Goal: Find specific page/section: Find specific page/section

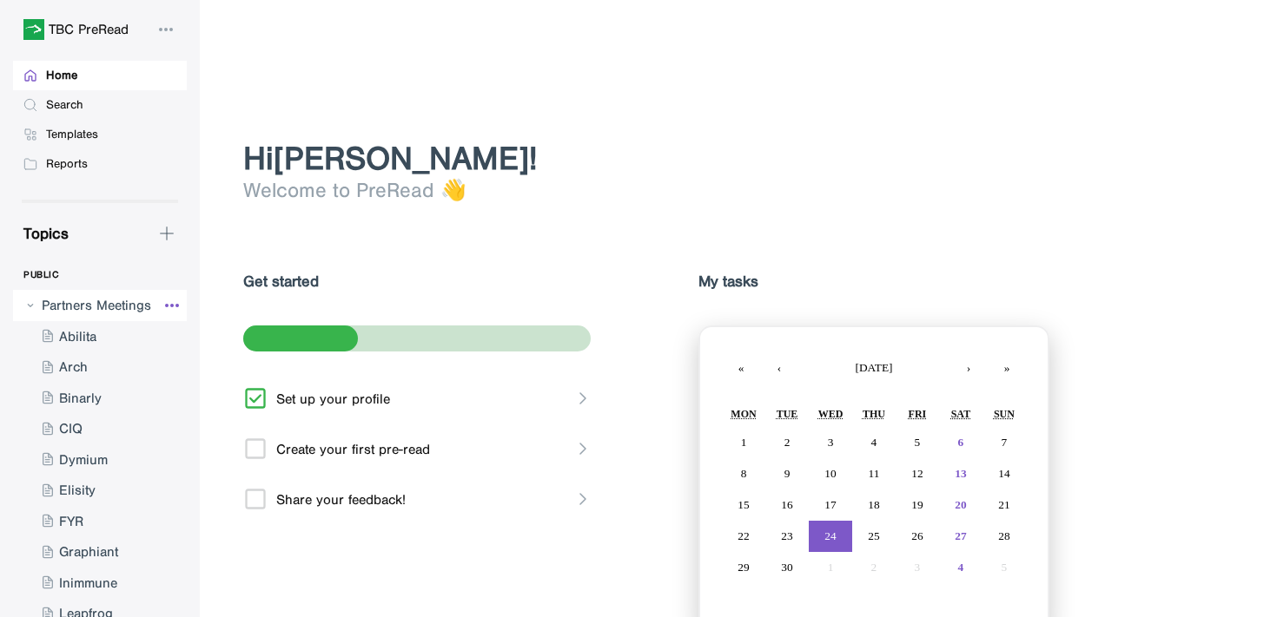
click at [162, 304] on icon at bounding box center [172, 305] width 21 height 21
click at [120, 301] on div at bounding box center [638, 308] width 1277 height 617
click at [115, 302] on div at bounding box center [84, 305] width 143 height 31
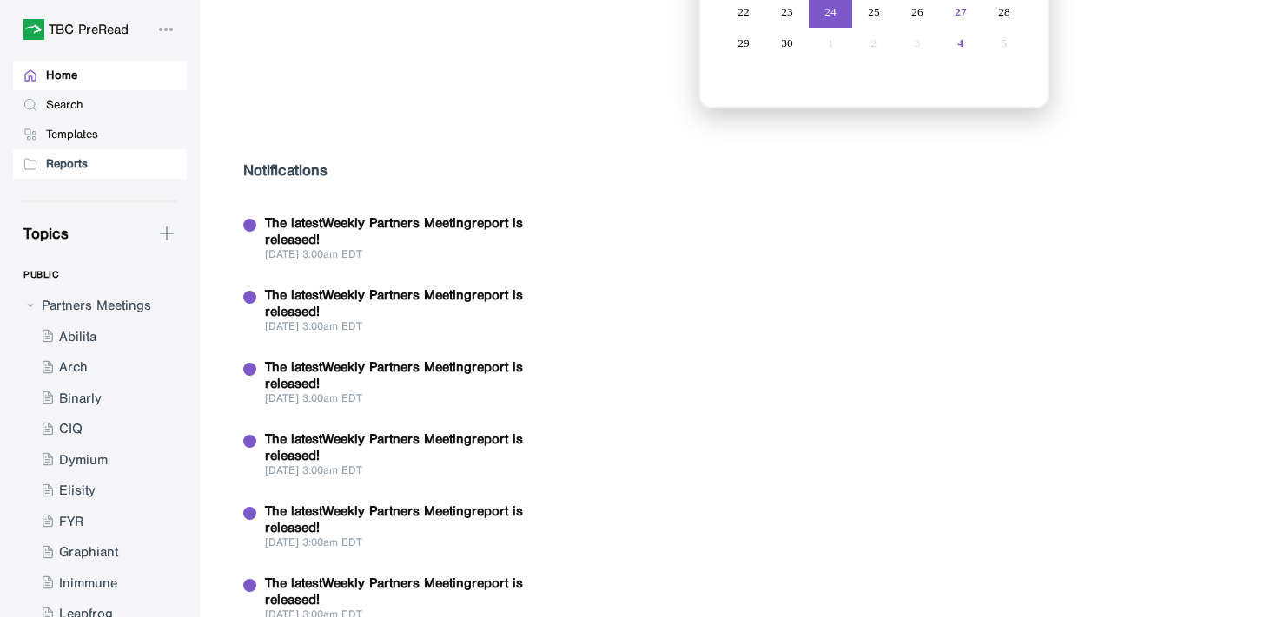
click at [74, 151] on div "Reports" at bounding box center [100, 164] width 174 height 30
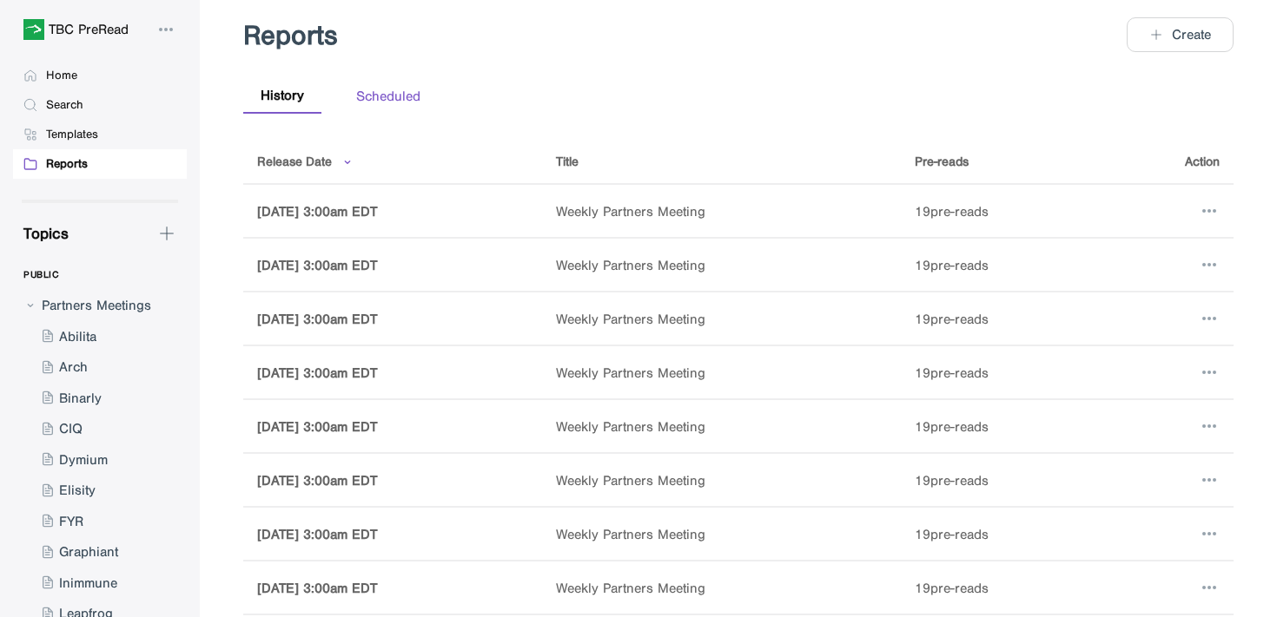
click at [381, 97] on div "Scheduled" at bounding box center [388, 96] width 99 height 34
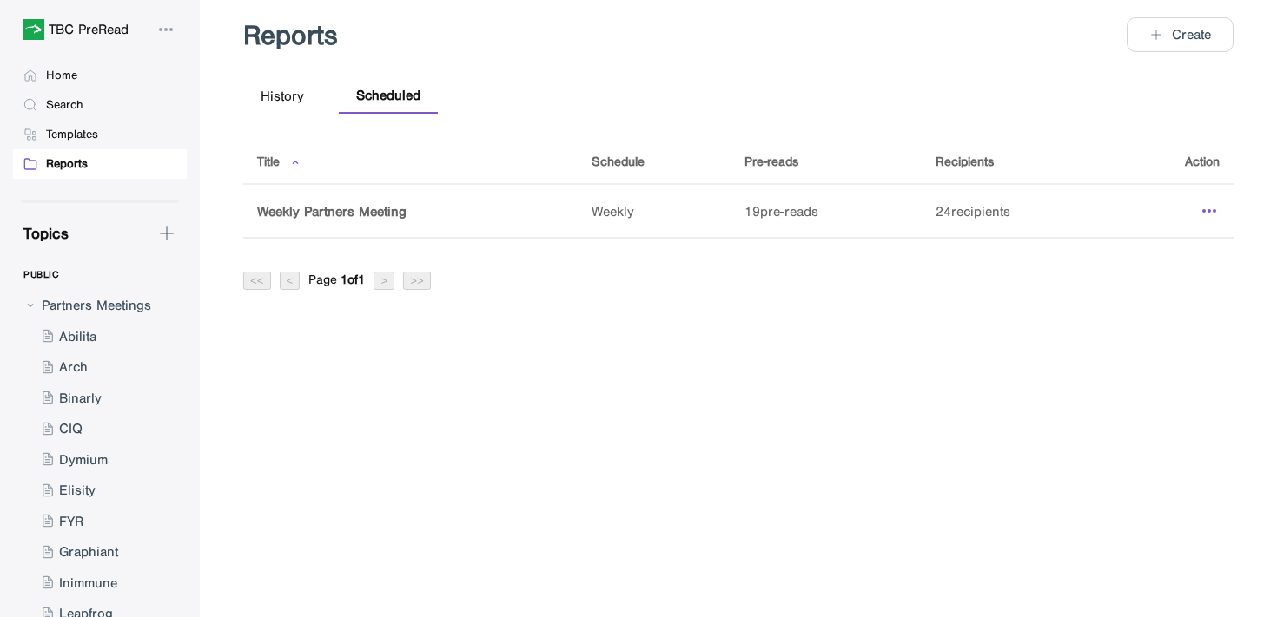
click at [1212, 206] on icon at bounding box center [1208, 211] width 21 height 21
click at [1120, 247] on div "Details" at bounding box center [1104, 252] width 37 height 16
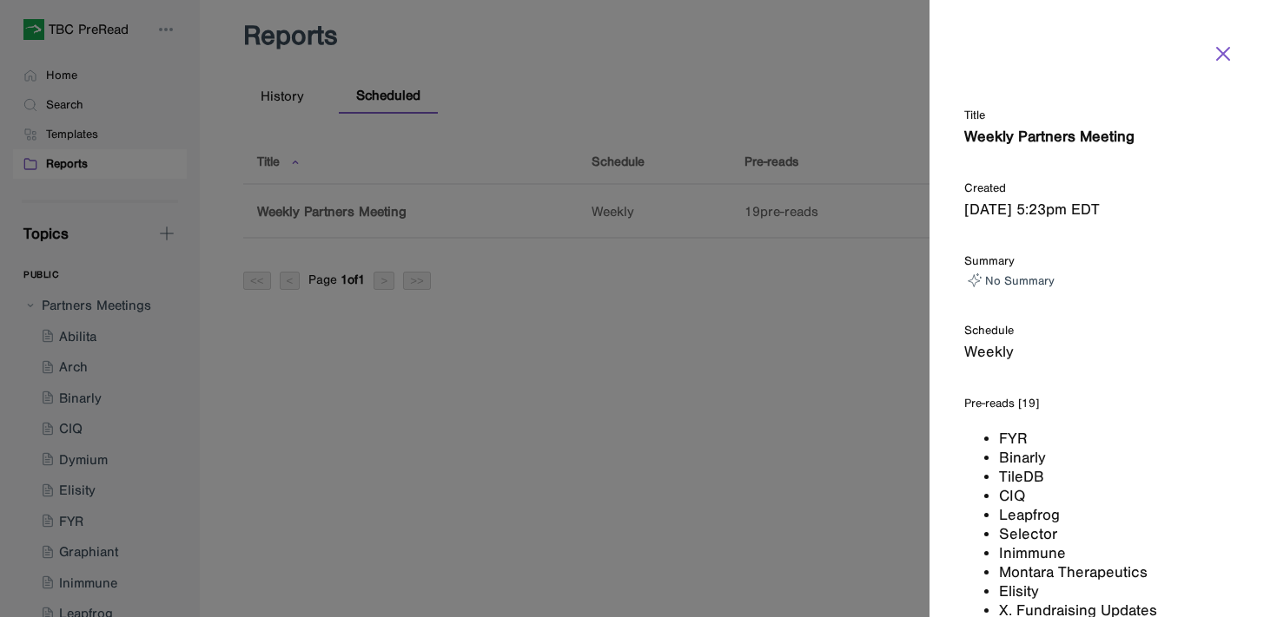
click at [1228, 56] on icon at bounding box center [1222, 53] width 21 height 21
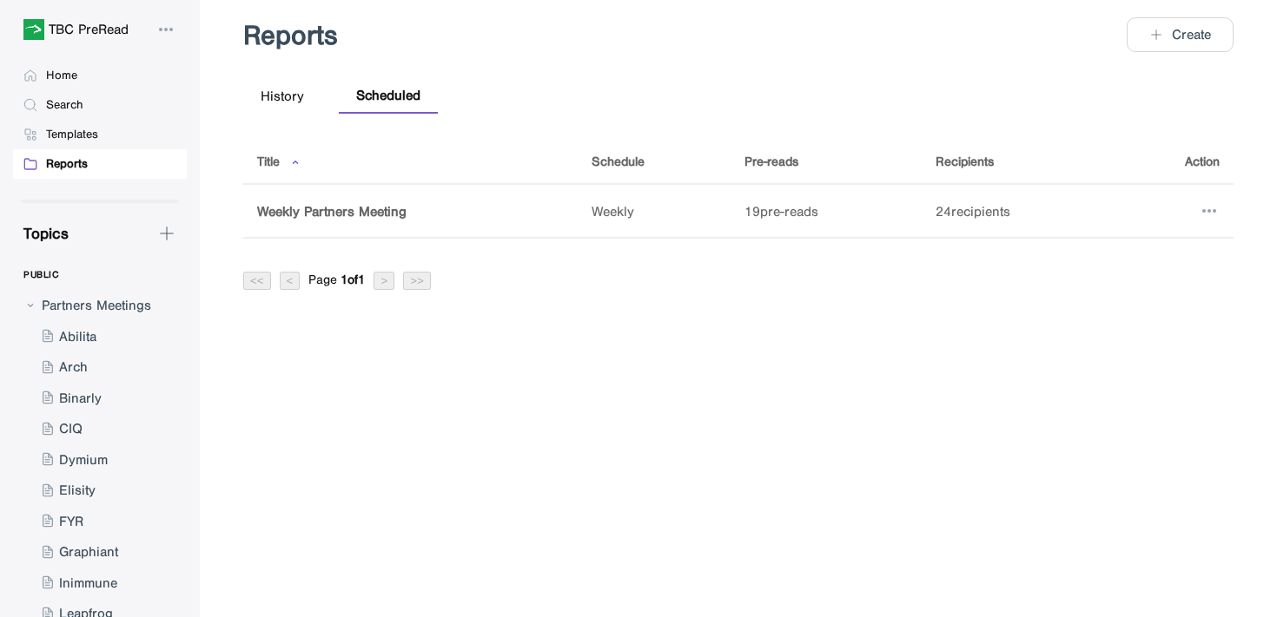
click at [340, 205] on div "Weekly Partners Meeting" at bounding box center [410, 211] width 307 height 17
click at [1222, 208] on td at bounding box center [1174, 212] width 118 height 54
click at [1199, 207] on icon at bounding box center [1208, 211] width 21 height 21
click at [848, 300] on div at bounding box center [638, 308] width 1277 height 617
click at [274, 96] on div "History" at bounding box center [282, 96] width 78 height 34
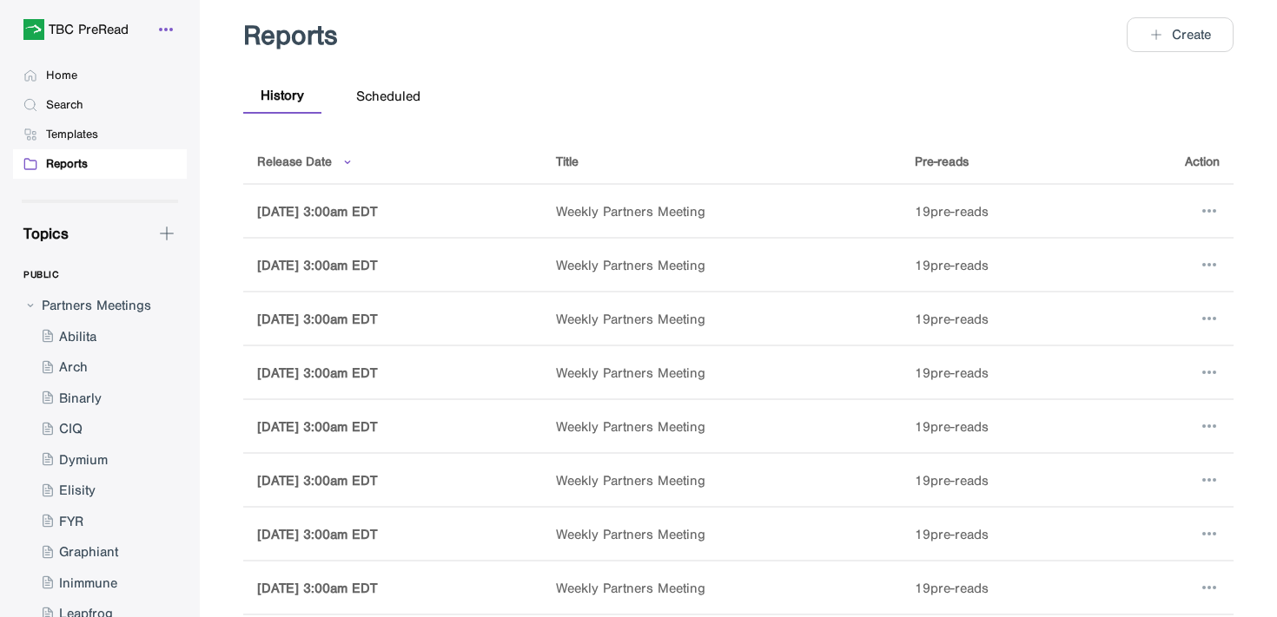
click at [171, 24] on icon at bounding box center [165, 29] width 21 height 21
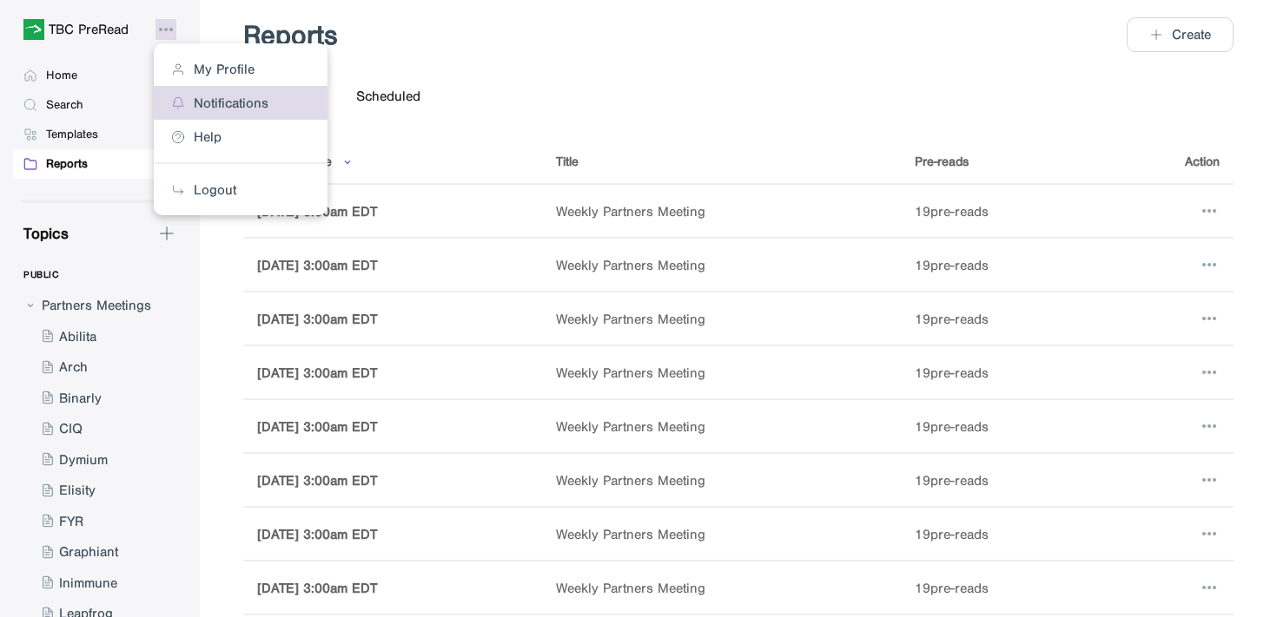
click at [203, 102] on div "Notifications" at bounding box center [231, 103] width 75 height 17
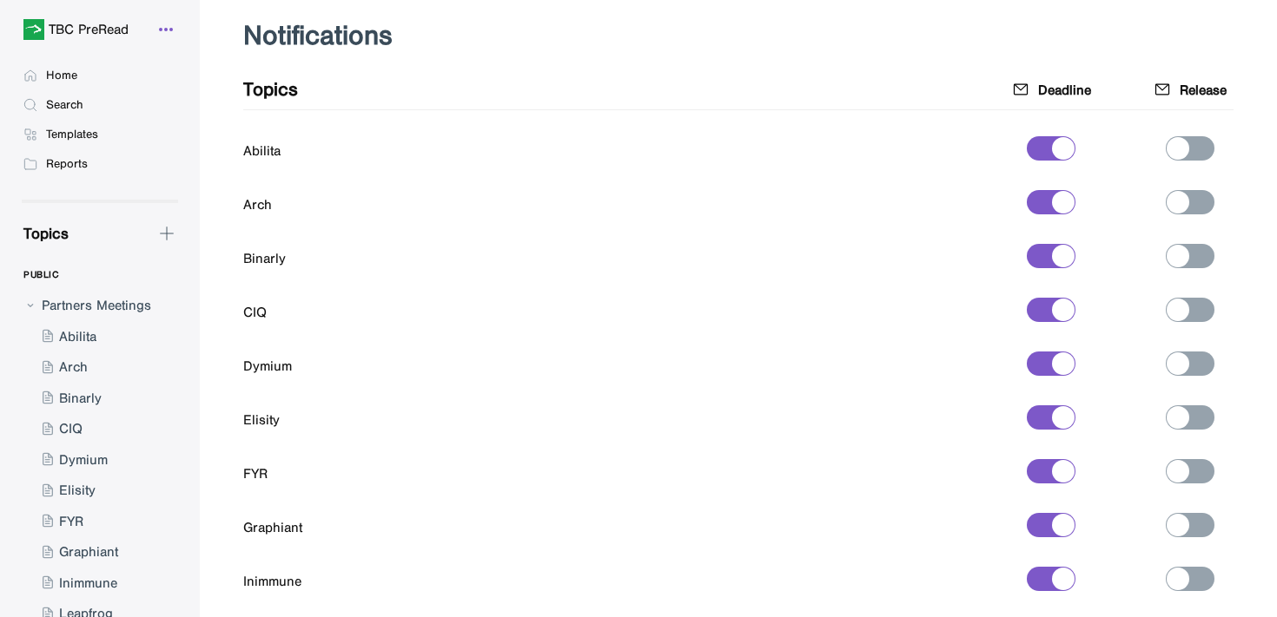
click at [163, 24] on icon at bounding box center [165, 29] width 21 height 21
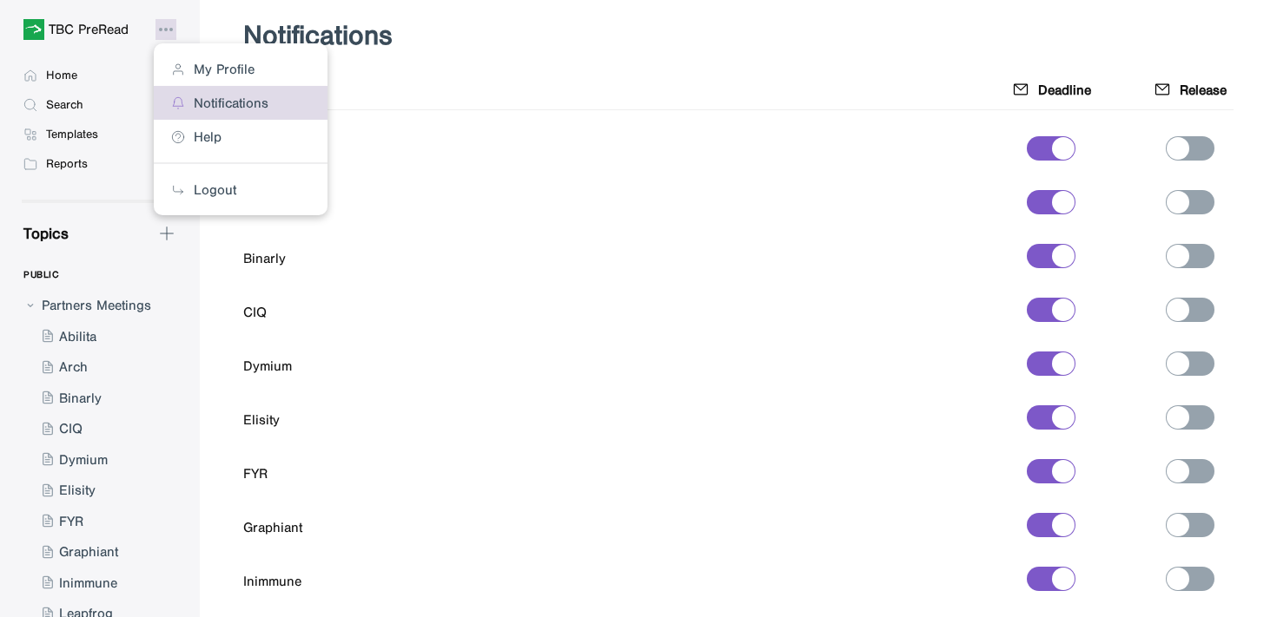
click at [224, 111] on div "Notifications" at bounding box center [241, 103] width 174 height 34
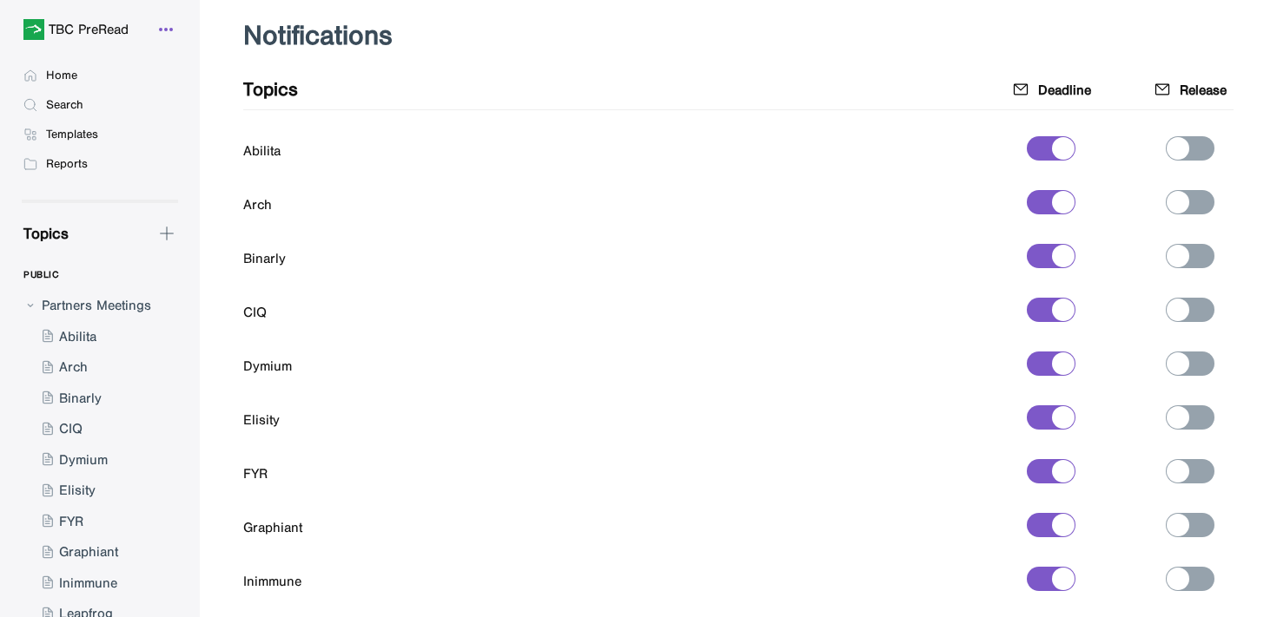
click at [166, 26] on icon at bounding box center [165, 29] width 21 height 21
click at [121, 511] on div at bounding box center [638, 308] width 1277 height 617
click at [69, 168] on div "Reports" at bounding box center [67, 164] width 42 height 16
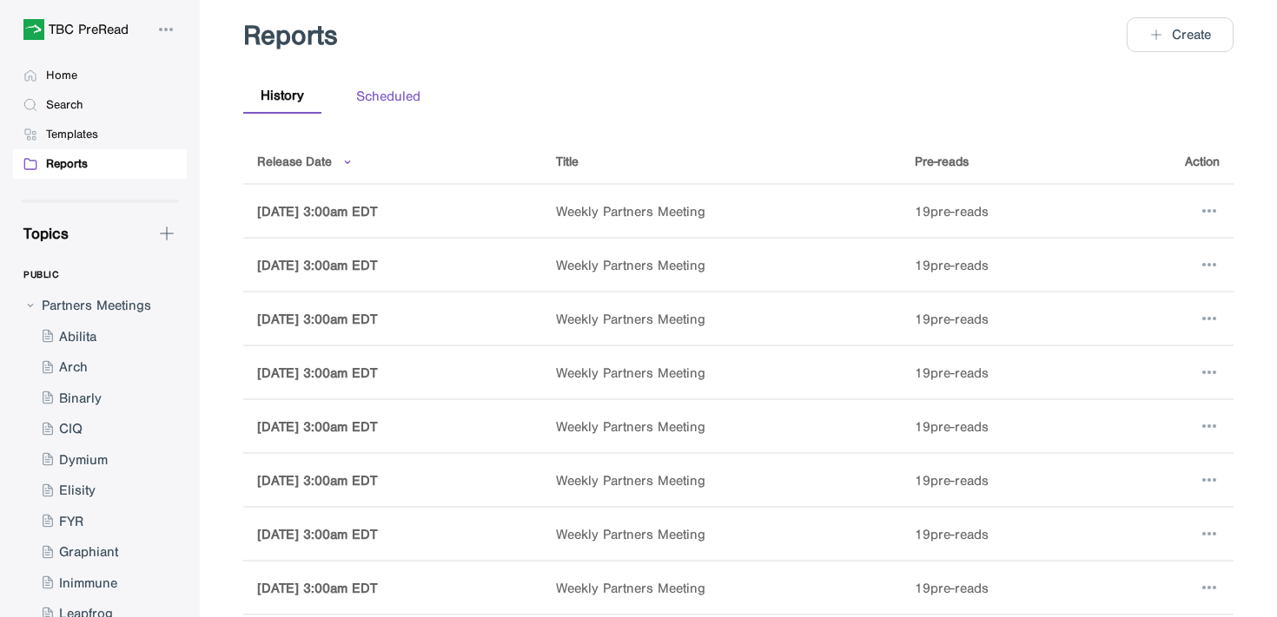
click at [388, 91] on div "Scheduled" at bounding box center [388, 96] width 99 height 34
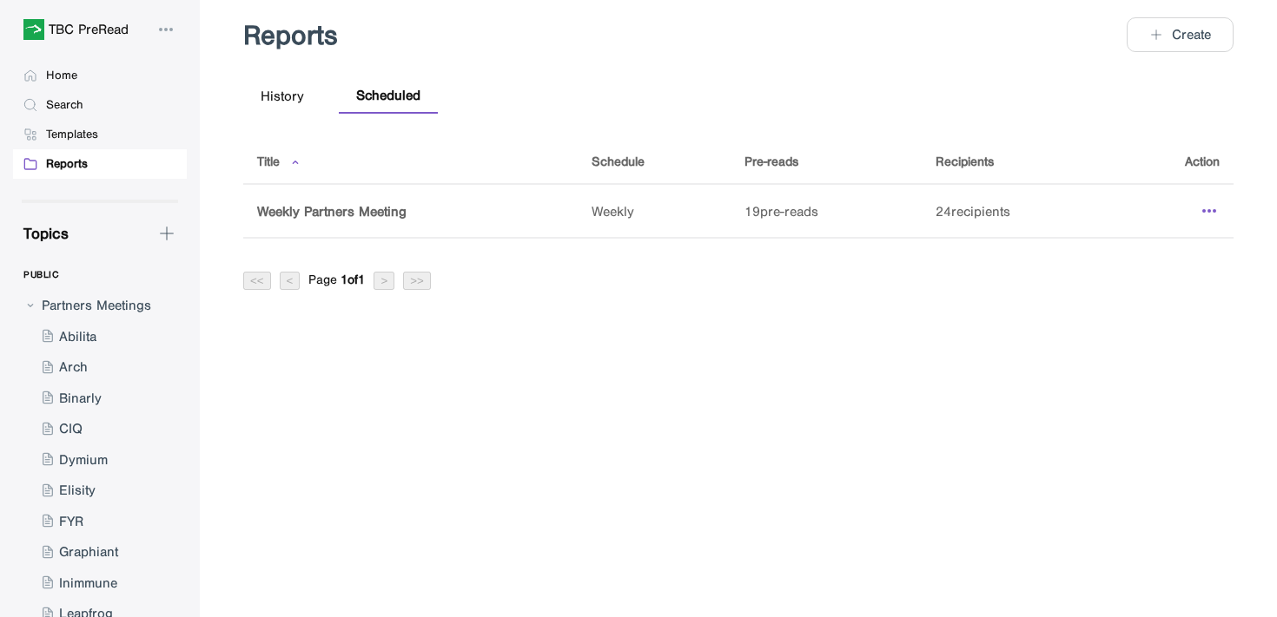
click at [1209, 213] on icon at bounding box center [1208, 211] width 21 height 21
click at [1123, 250] on div "Details" at bounding box center [1104, 252] width 37 height 16
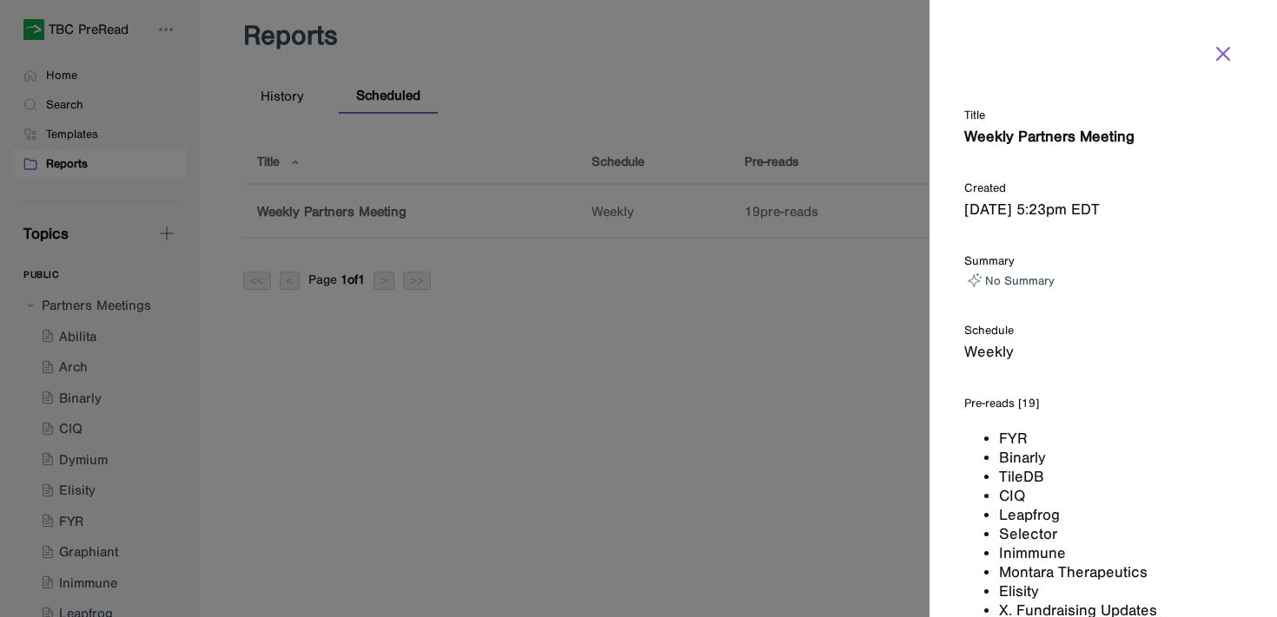
click at [1227, 55] on icon at bounding box center [1222, 53] width 21 height 21
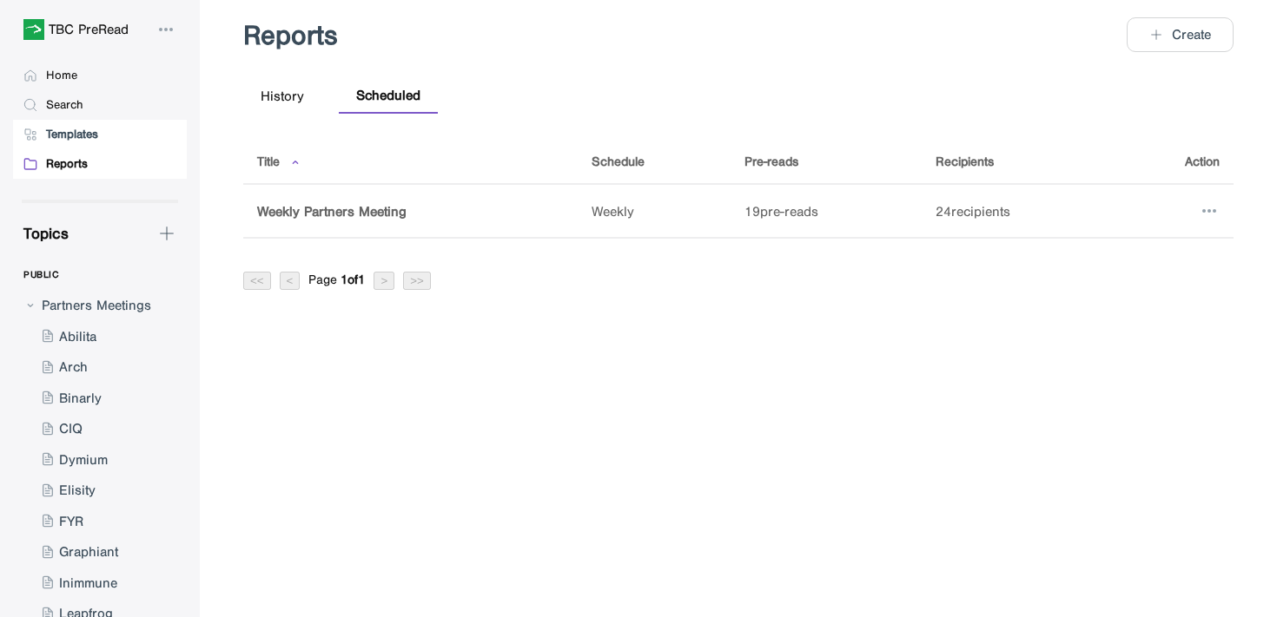
click at [85, 135] on div "Templates" at bounding box center [72, 135] width 52 height 16
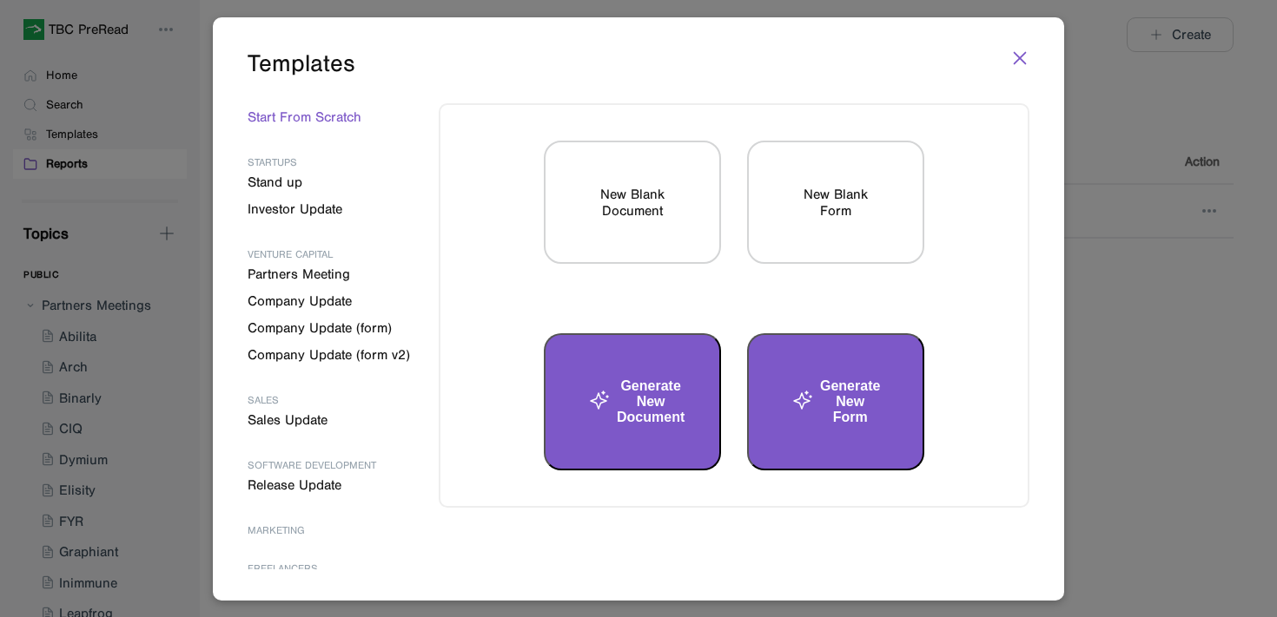
click at [1016, 56] on icon at bounding box center [1019, 58] width 19 height 19
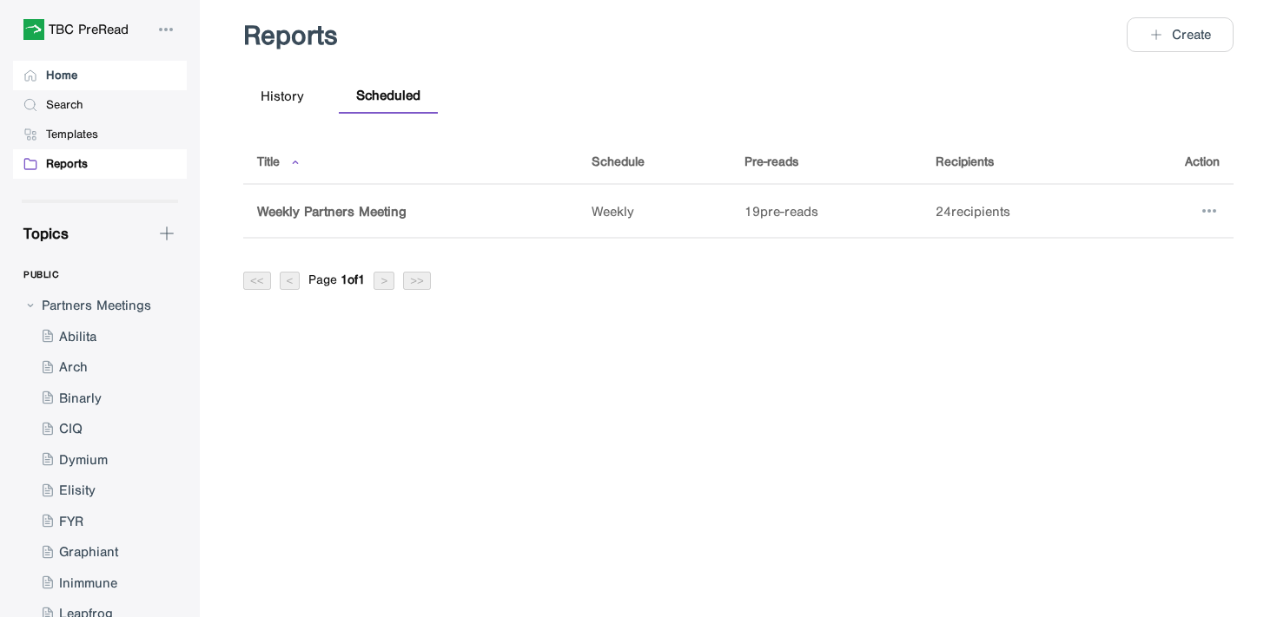
click at [60, 68] on div "Home" at bounding box center [61, 76] width 31 height 16
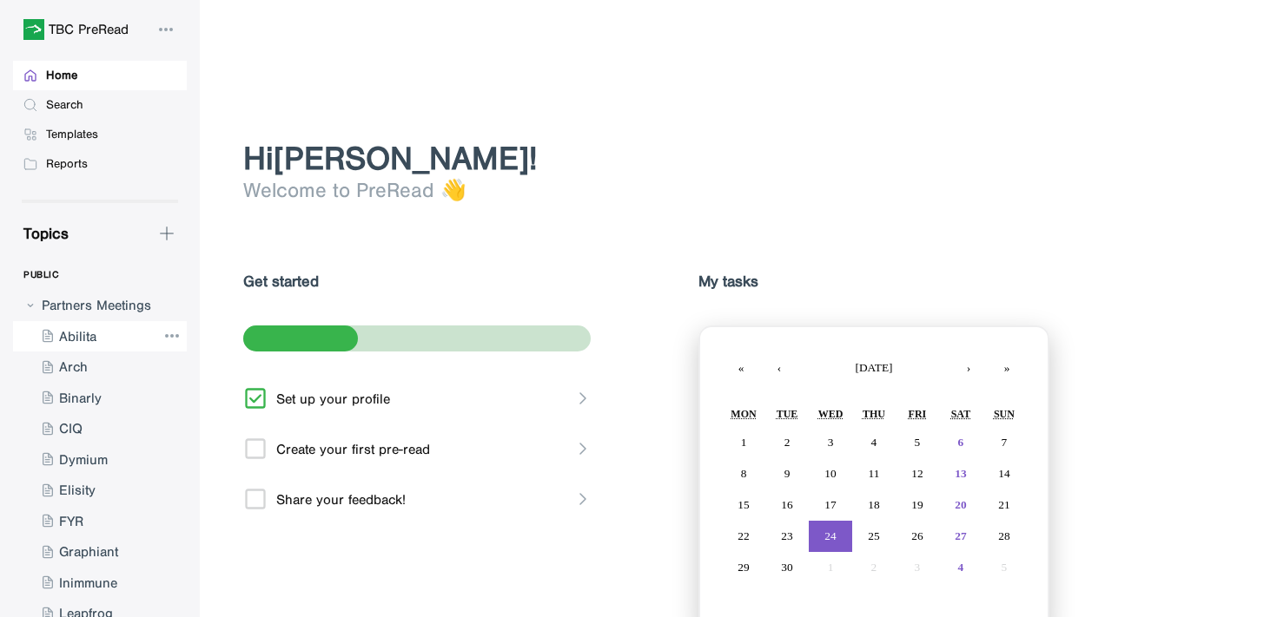
click at [108, 330] on div at bounding box center [84, 336] width 143 height 31
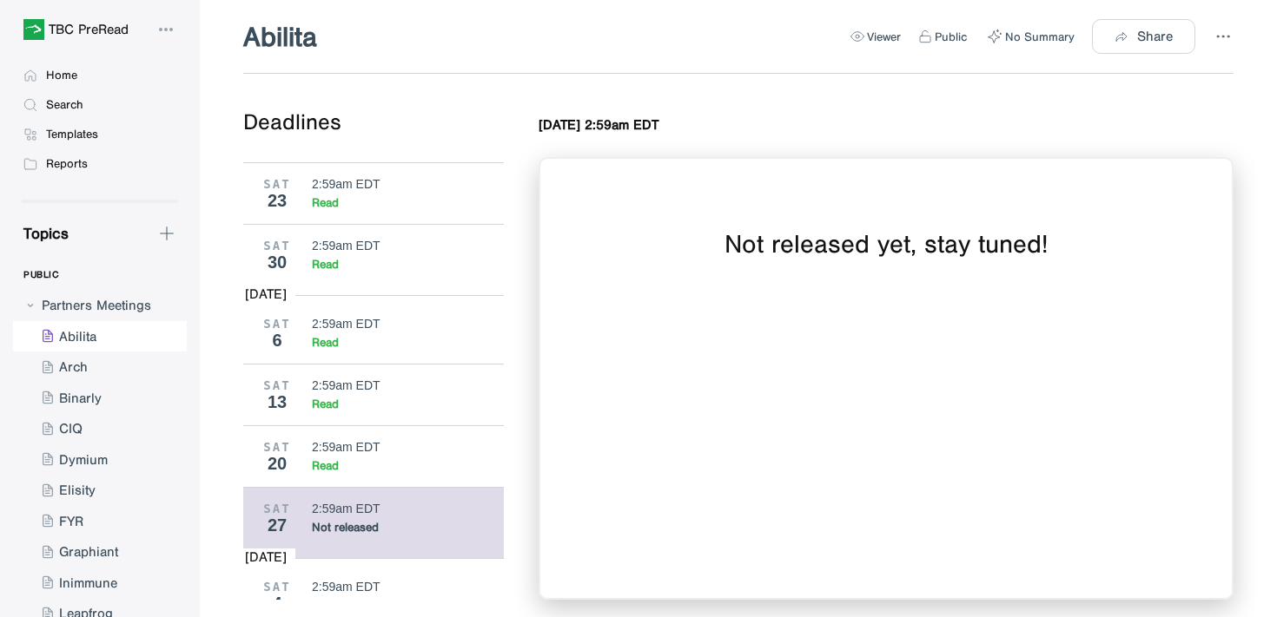
scroll to position [8324, 0]
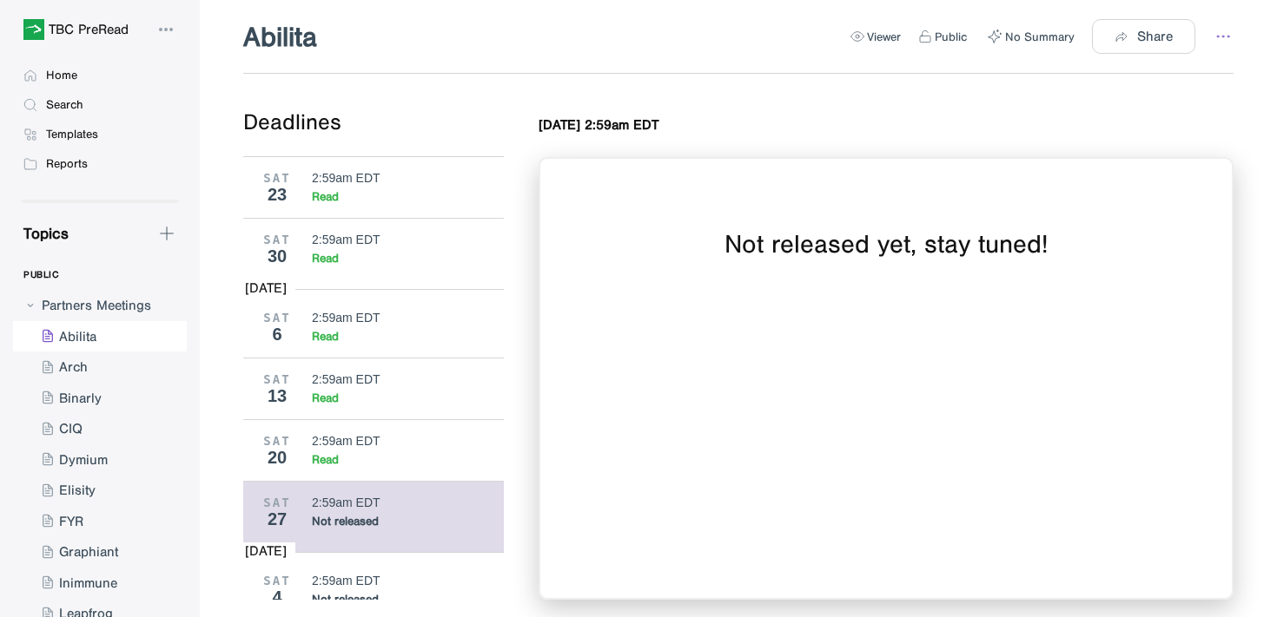
click at [1226, 34] on icon at bounding box center [1222, 36] width 21 height 21
click at [552, 36] on div at bounding box center [638, 308] width 1277 height 617
click at [77, 77] on div "Home" at bounding box center [61, 76] width 31 height 16
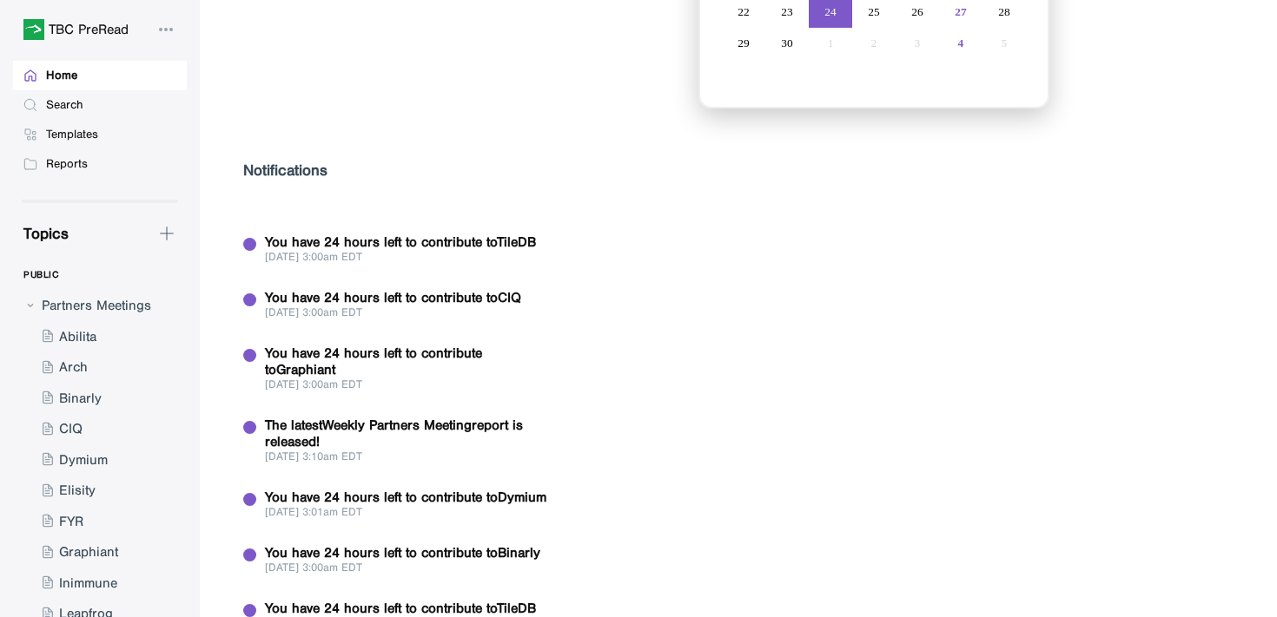
scroll to position [2534, 0]
